Goal: Transaction & Acquisition: Subscribe to service/newsletter

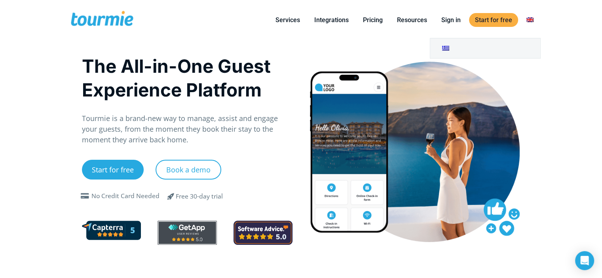
click at [525, 17] on link at bounding box center [529, 20] width 19 height 10
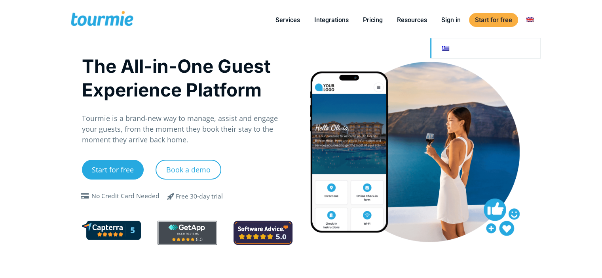
click at [465, 53] on link at bounding box center [485, 48] width 110 height 20
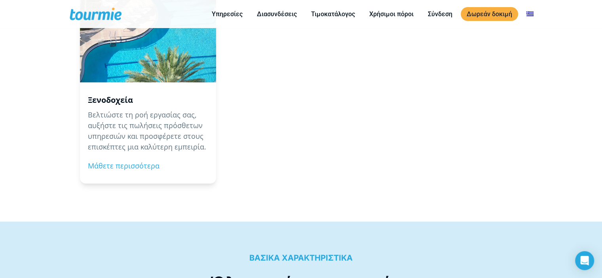
scroll to position [848, 0]
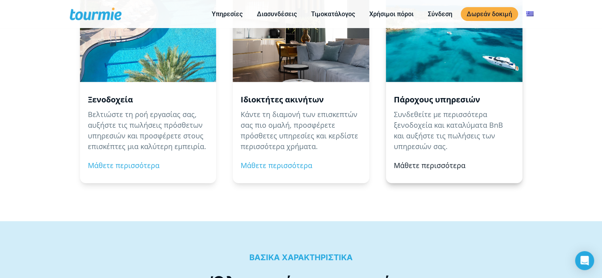
click at [420, 163] on link "Μάθετε περισσότερα" at bounding box center [430, 165] width 72 height 9
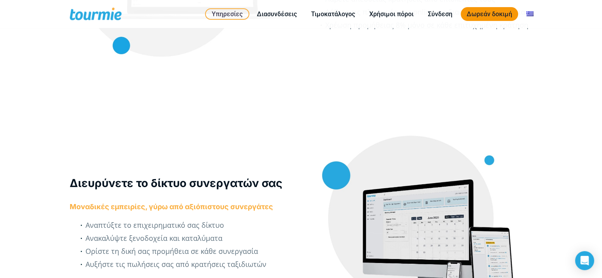
scroll to position [901, 0]
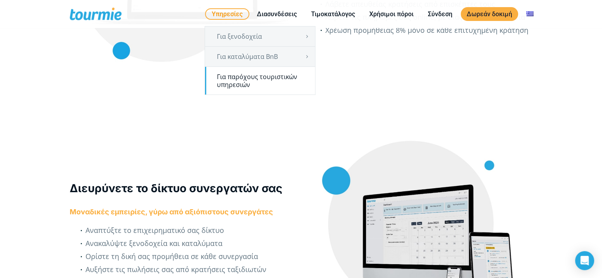
click at [269, 80] on link "Για παρόχους τουριστικών υπηρεσιών" at bounding box center [260, 81] width 110 height 28
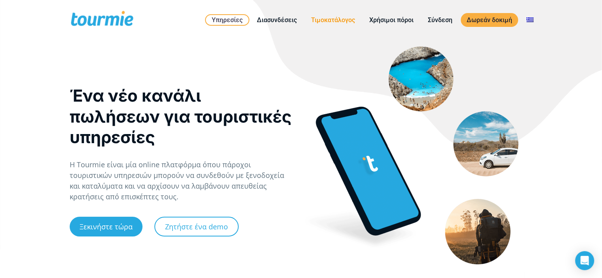
click at [327, 23] on link "Τιμοκατάλογος" at bounding box center [333, 20] width 56 height 10
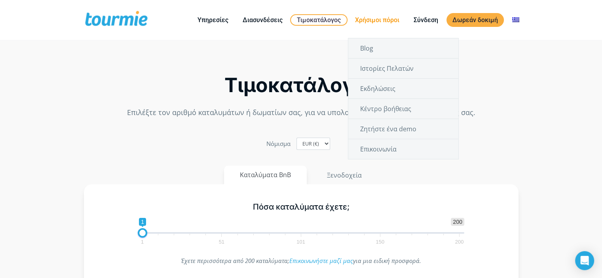
click at [369, 14] on li "Χρήσιμοι πόροι Blog Ιστορίες Πελατών Εκδηλώσεις Κέντρο βοήθειας Ζητήστε ένα dem…" at bounding box center [377, 20] width 59 height 36
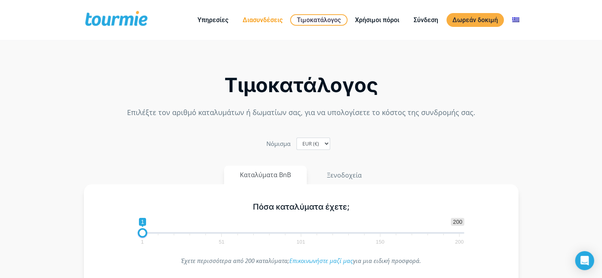
click at [251, 20] on link "Διασυνδέσεις" at bounding box center [263, 20] width 52 height 10
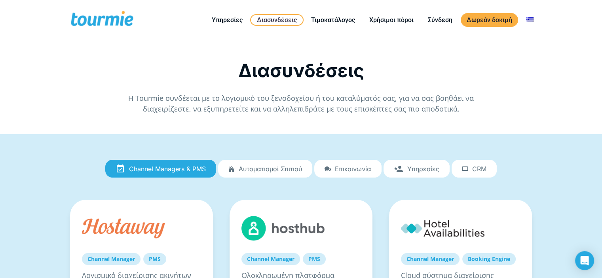
click at [405, 169] on link "Υπηρεσίες" at bounding box center [416, 169] width 66 height 18
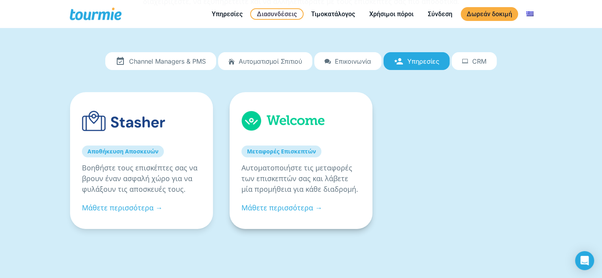
scroll to position [67, 0]
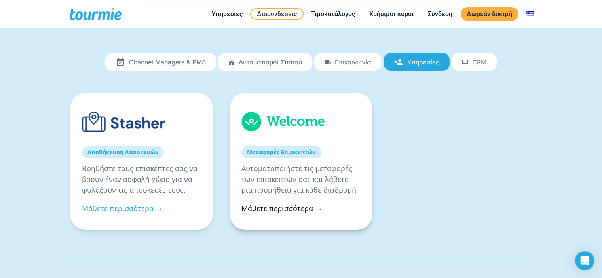
click at [309, 206] on link "Μάθετε περισσότερα →" at bounding box center [281, 208] width 81 height 9
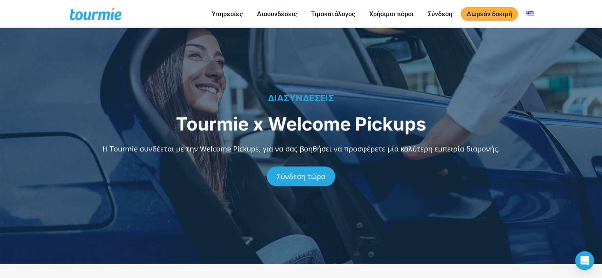
scroll to position [10, 0]
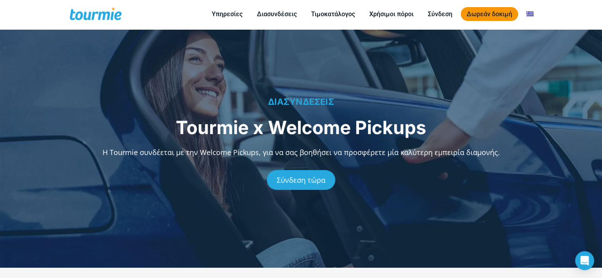
click at [470, 13] on link "Δωρεάν δοκιμή" at bounding box center [489, 14] width 57 height 14
